Goal: Task Accomplishment & Management: Manage account settings

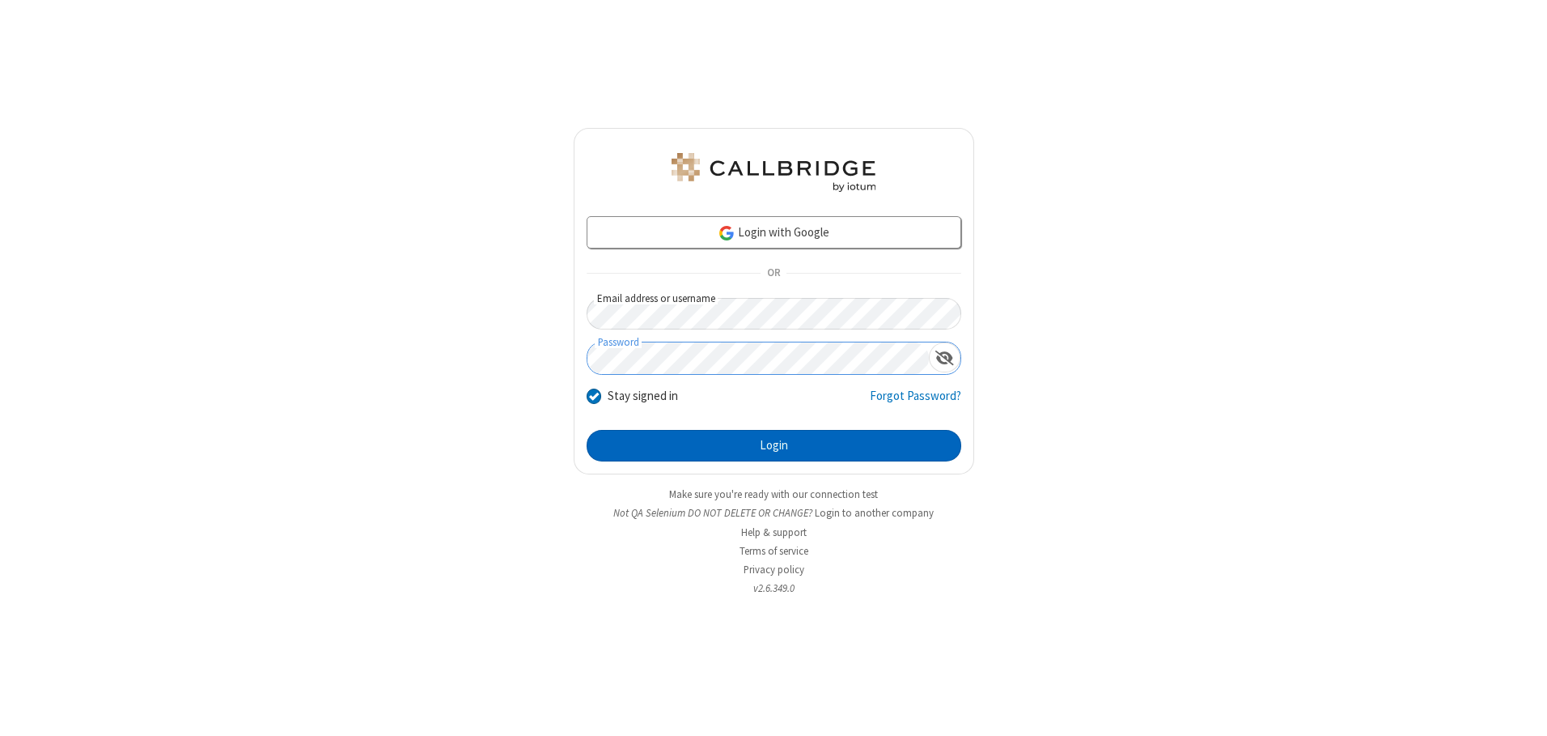
click at [774, 445] on button "Login" at bounding box center [774, 446] width 375 height 32
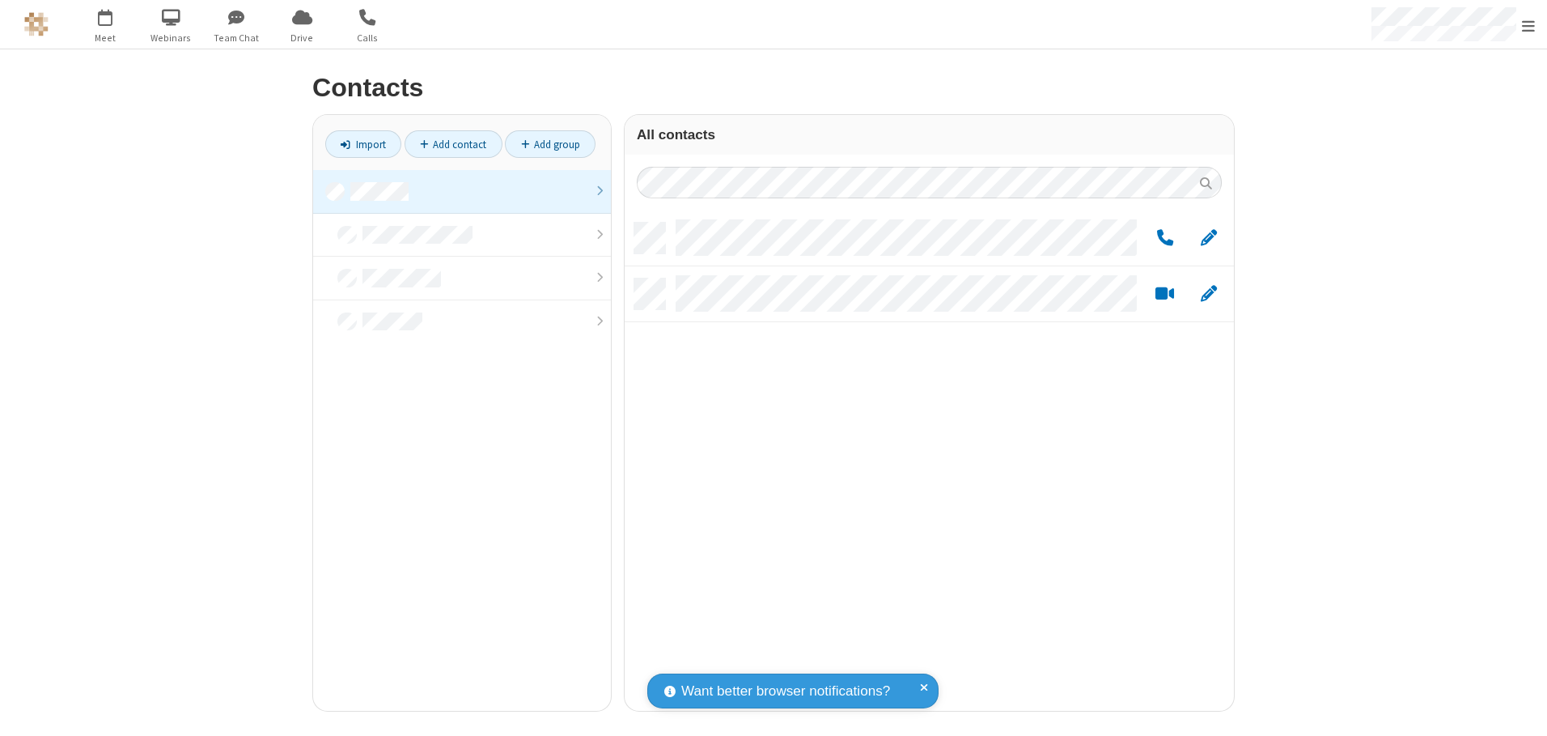
scroll to position [488, 597]
click at [462, 191] on link at bounding box center [462, 192] width 298 height 44
click at [550, 144] on link "Add group" at bounding box center [550, 144] width 91 height 28
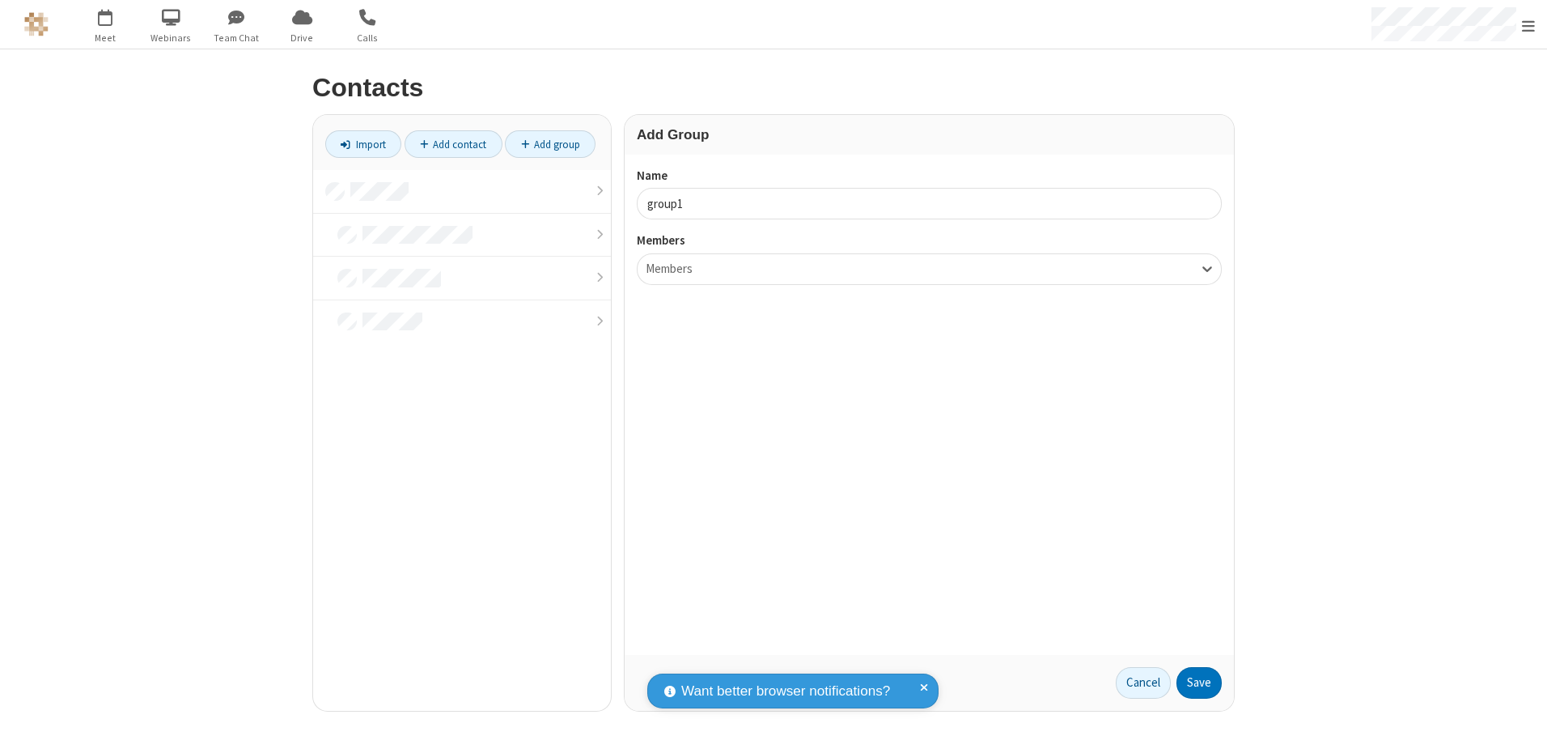
type input "group1"
type input "name18"
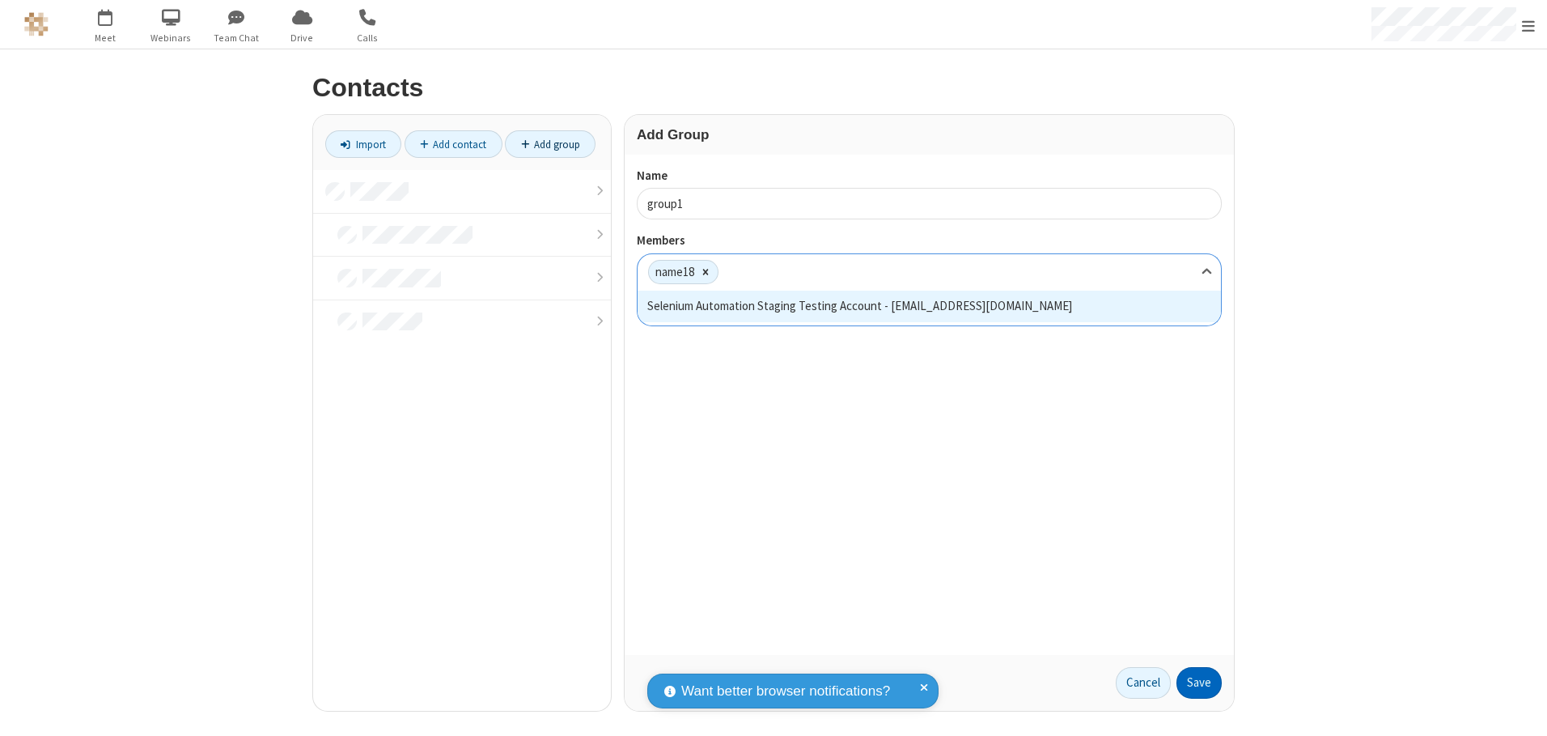
click at [1199, 682] on button "Save" at bounding box center [1198, 683] width 45 height 32
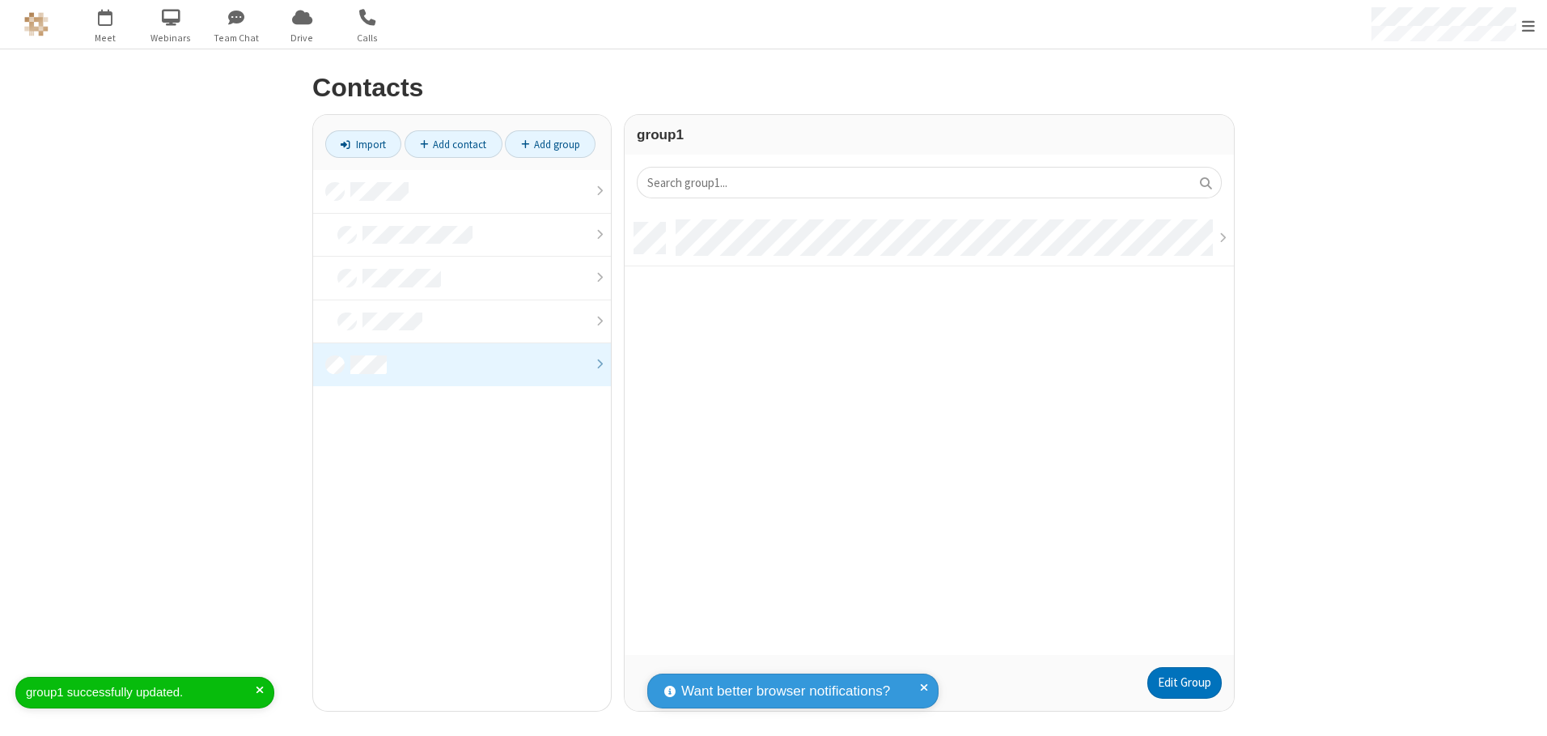
scroll to position [432, 597]
